Goal: Use online tool/utility

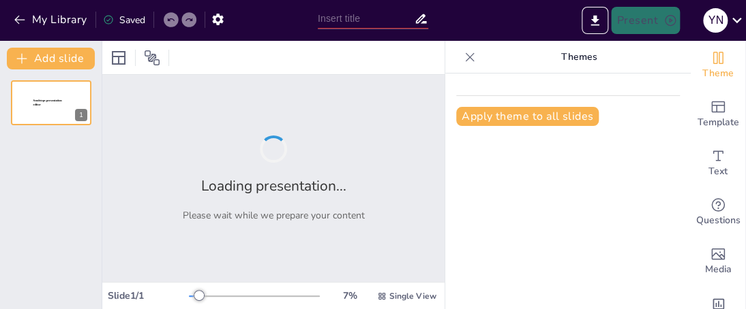
type input "The Role of Celebrity Endorsements in Shaping Youth Consumer Behavior in [GEOGR…"
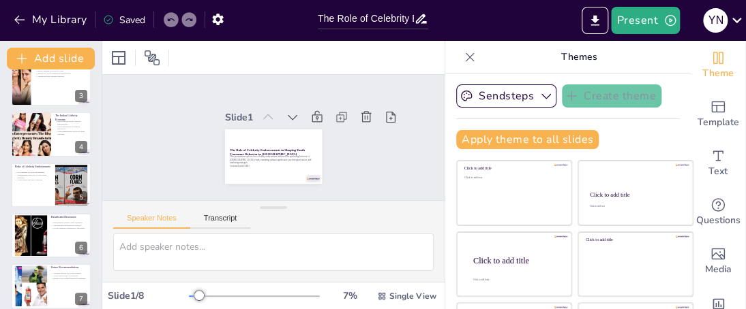
scroll to position [181, 0]
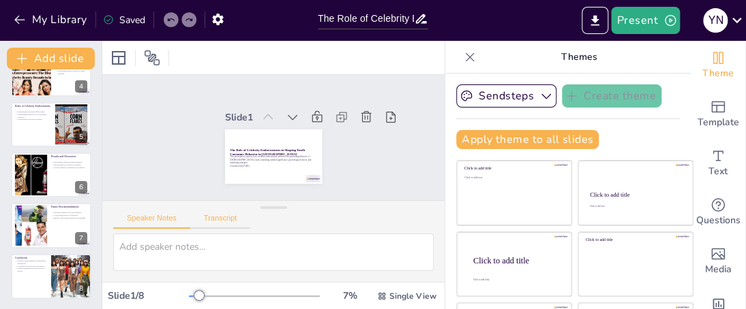
click at [203, 221] on button "Transcript" at bounding box center [220, 221] width 61 height 15
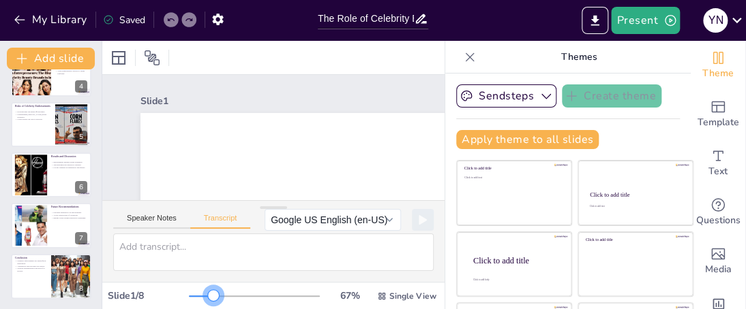
click at [208, 298] on div at bounding box center [213, 295] width 11 height 11
drag, startPoint x: 206, startPoint y: 302, endPoint x: 180, endPoint y: 294, distance: 27.8
click at [189, 294] on div at bounding box center [254, 296] width 131 height 11
click at [604, 10] on button "Export to PowerPoint" at bounding box center [594, 20] width 27 height 27
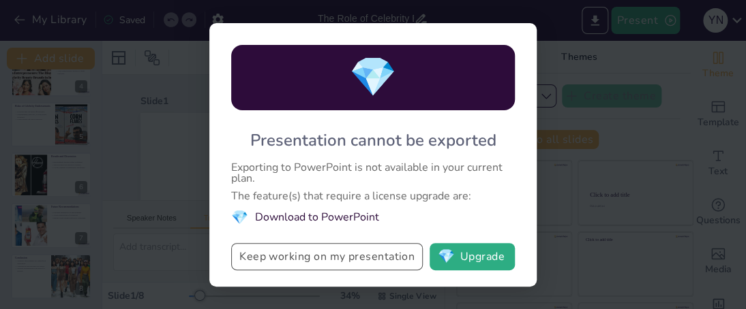
click at [350, 261] on button "Keep working on my presentation" at bounding box center [327, 256] width 192 height 27
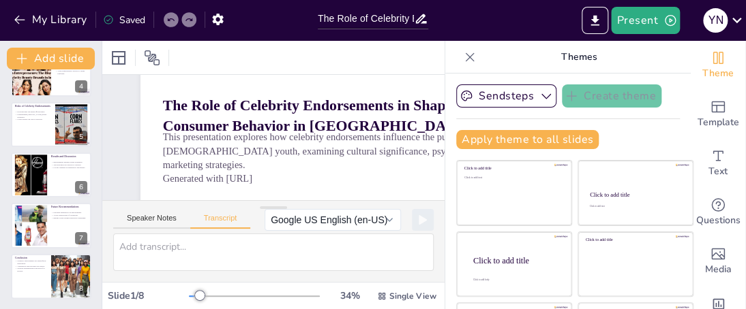
scroll to position [90, 0]
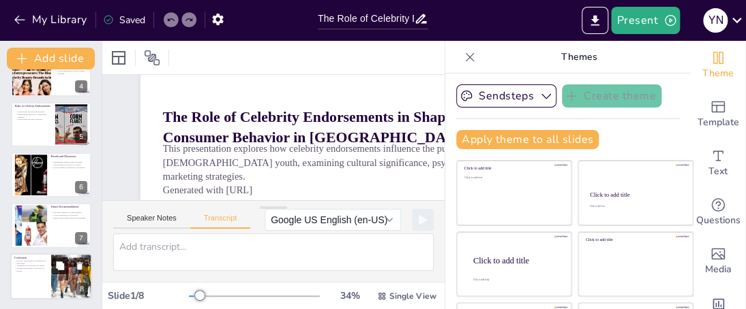
click at [59, 265] on icon at bounding box center [60, 266] width 8 height 8
type textarea "In conclusion, celebrity endorsements are powerful tools in the Indian advertis…"
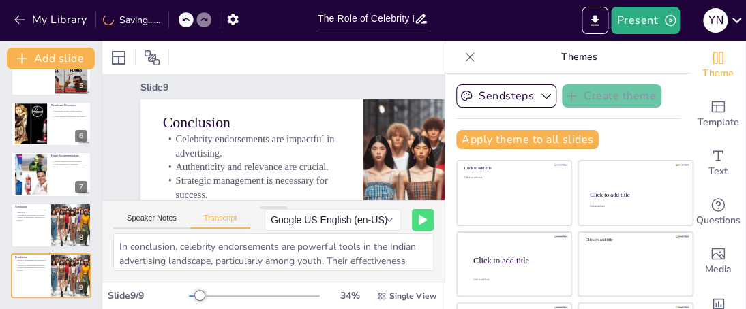
scroll to position [16, 0]
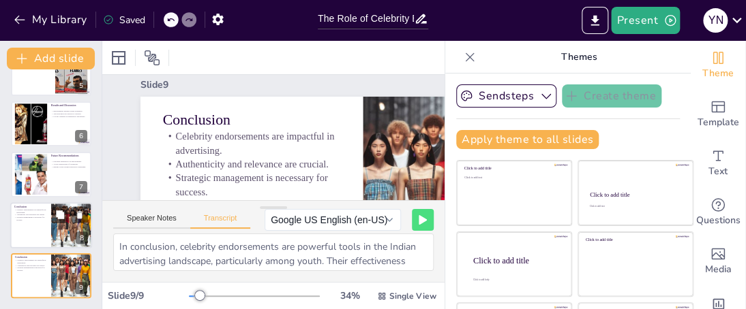
click at [33, 237] on div at bounding box center [51, 225] width 82 height 46
